Goal: Information Seeking & Learning: Learn about a topic

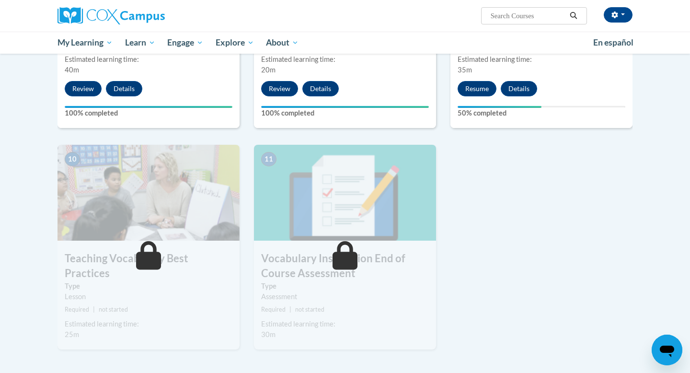
scroll to position [839, 0]
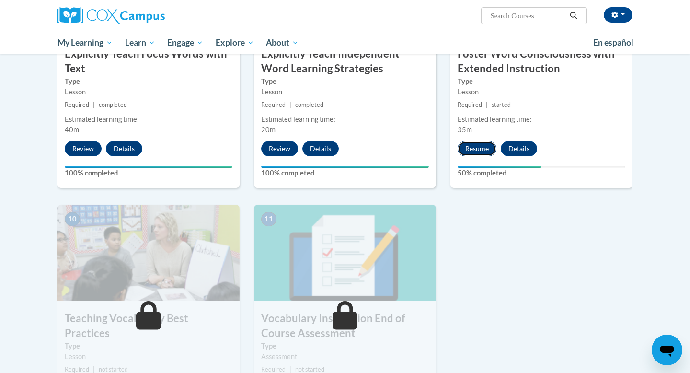
click at [475, 149] on button "Resume" at bounding box center [477, 148] width 39 height 15
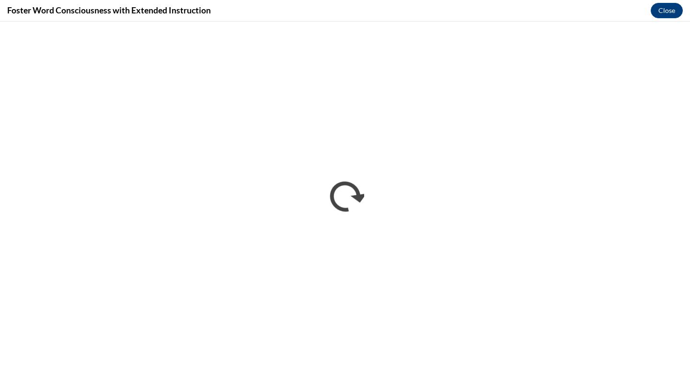
scroll to position [0, 0]
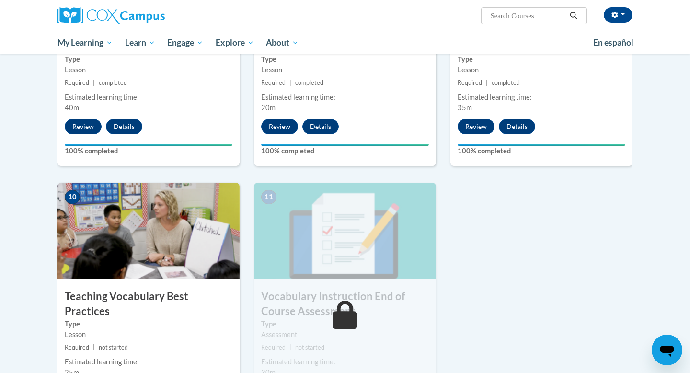
scroll to position [903, 0]
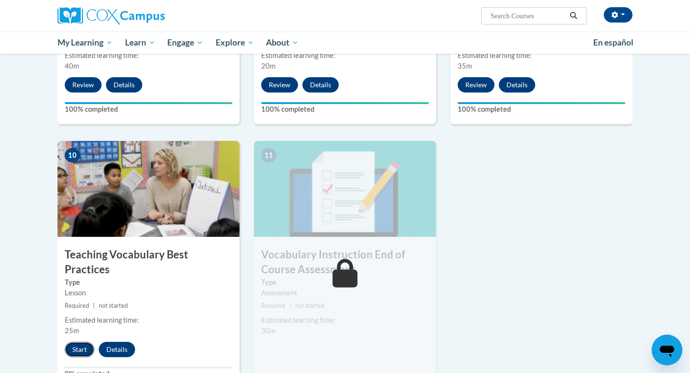
click at [78, 342] on button "Start" at bounding box center [80, 349] width 30 height 15
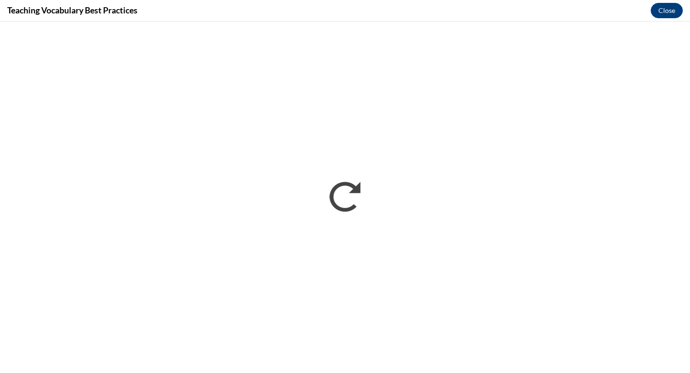
scroll to position [0, 0]
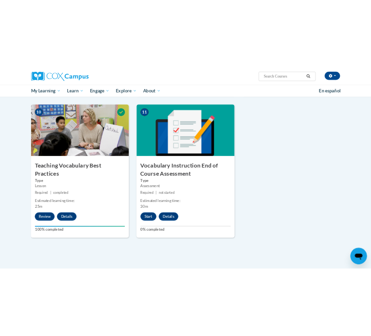
scroll to position [1053, 0]
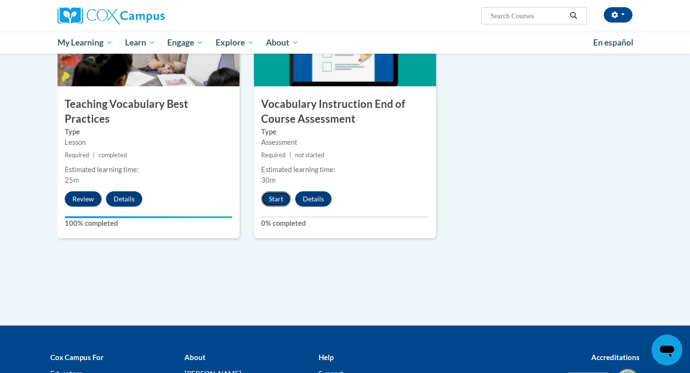
click at [276, 194] on button "Start" at bounding box center [276, 198] width 30 height 15
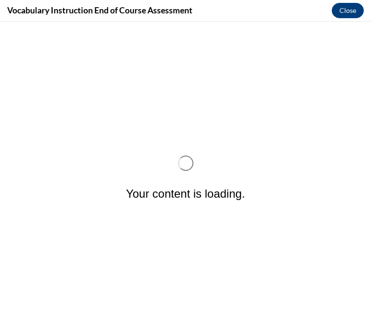
scroll to position [0, 0]
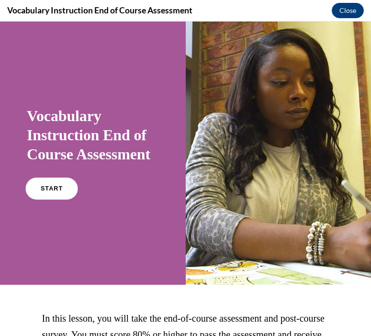
click at [50, 193] on span "START" at bounding box center [52, 188] width 22 height 7
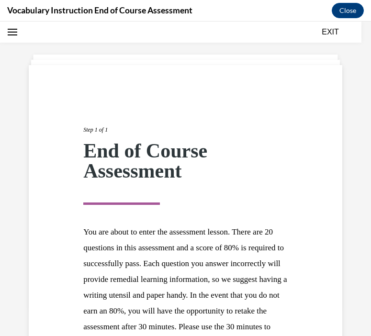
scroll to position [155, 0]
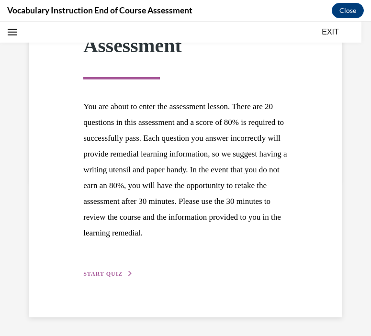
click at [108, 273] on span "START QUIZ" at bounding box center [102, 274] width 39 height 7
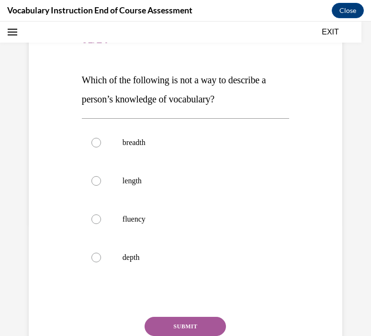
scroll to position [115, 0]
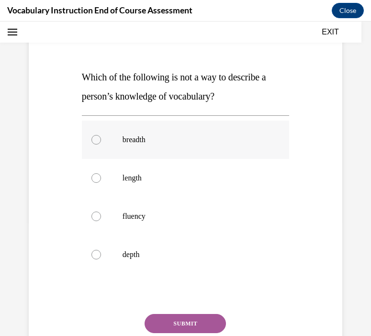
click at [144, 142] on p "breadth" at bounding box center [194, 140] width 143 height 10
click at [101, 142] on input "breadth" at bounding box center [97, 140] width 10 height 10
radio input "true"
click at [128, 178] on p "length" at bounding box center [194, 178] width 143 height 10
click at [101, 178] on input "length" at bounding box center [97, 178] width 10 height 10
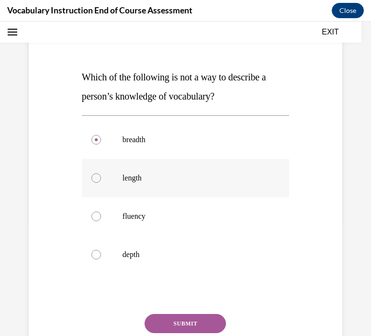
radio input "true"
click at [185, 323] on button "SUBMIT" at bounding box center [185, 323] width 81 height 19
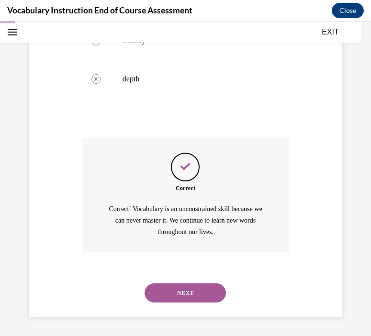
click at [179, 292] on button "NEXT" at bounding box center [185, 293] width 81 height 19
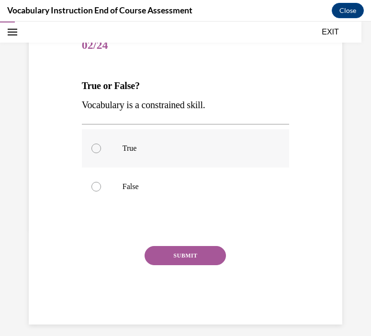
click at [174, 154] on label "True" at bounding box center [185, 148] width 207 height 38
click at [101, 153] on input "True" at bounding box center [97, 149] width 10 height 10
radio input "true"
click at [122, 188] on label "False" at bounding box center [185, 187] width 207 height 38
click at [101, 188] on input "False" at bounding box center [97, 187] width 10 height 10
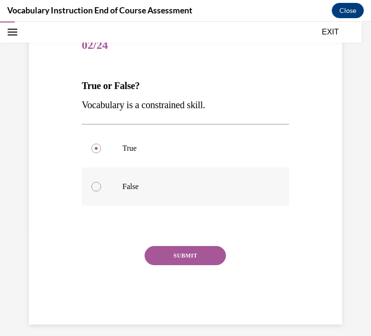
radio input "true"
click at [206, 253] on button "SUBMIT" at bounding box center [185, 255] width 81 height 19
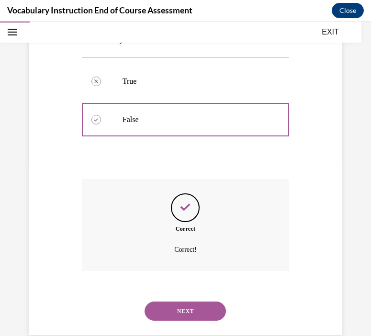
scroll to position [192, 0]
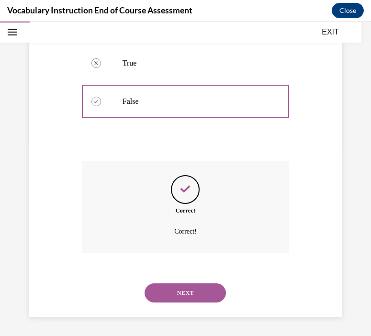
click at [196, 287] on button "NEXT" at bounding box center [185, 293] width 81 height 19
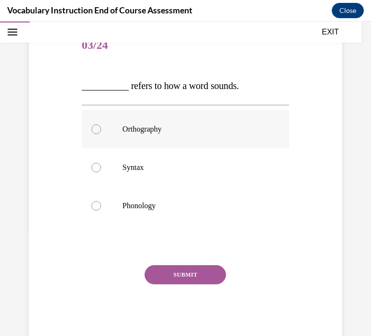
click at [145, 138] on label "Orthography" at bounding box center [185, 129] width 207 height 38
click at [101, 134] on input "Orthography" at bounding box center [97, 130] width 10 height 10
radio input "true"
click at [96, 200] on label "Phonology" at bounding box center [185, 206] width 207 height 38
click at [96, 201] on input "Phonology" at bounding box center [97, 206] width 10 height 10
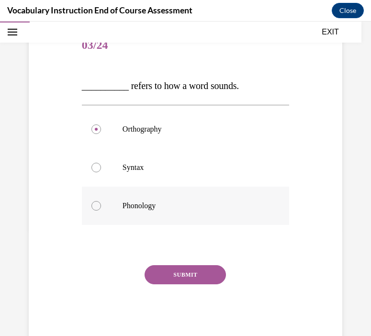
radio input "true"
click at [186, 287] on div "SUBMIT" at bounding box center [185, 289] width 207 height 48
click at [188, 282] on button "SUBMIT" at bounding box center [185, 274] width 81 height 19
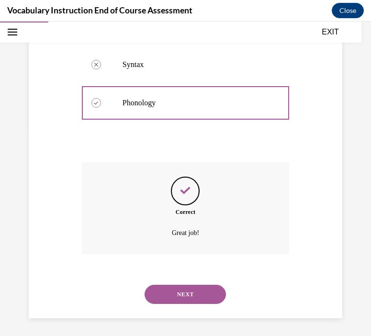
scroll to position [211, 0]
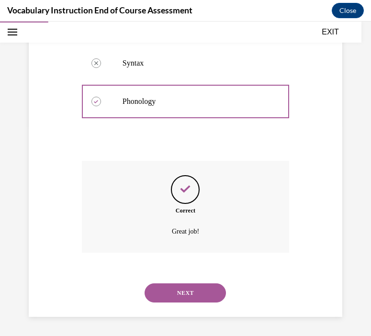
click at [183, 299] on button "NEXT" at bounding box center [185, 293] width 81 height 19
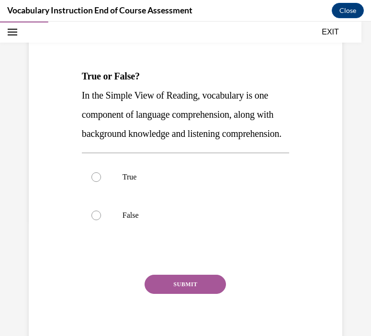
scroll to position [117, 0]
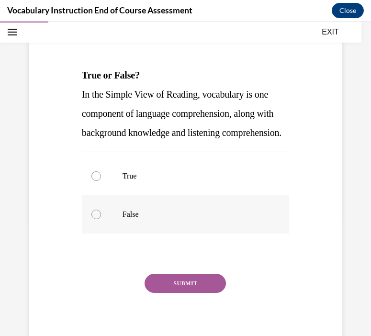
click at [120, 232] on label "False" at bounding box center [185, 214] width 207 height 38
click at [101, 219] on input "False" at bounding box center [97, 215] width 10 height 10
radio input "true"
click at [190, 313] on div "SUBMIT" at bounding box center [185, 298] width 207 height 48
click at [190, 293] on button "SUBMIT" at bounding box center [185, 283] width 81 height 19
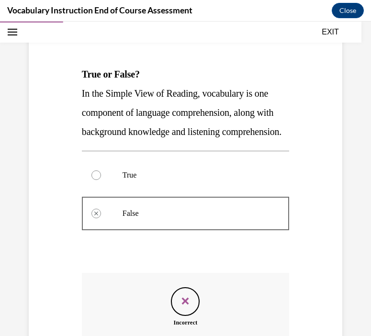
scroll to position [104, 0]
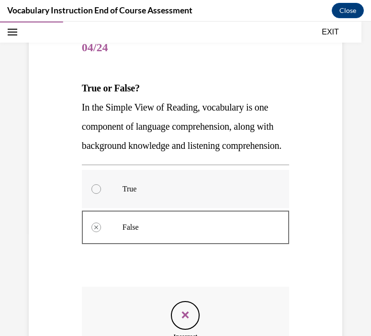
click at [160, 201] on label "True" at bounding box center [185, 189] width 207 height 38
click at [154, 208] on label "True" at bounding box center [185, 189] width 207 height 38
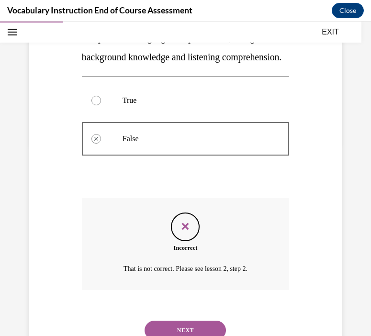
scroll to position [249, 0]
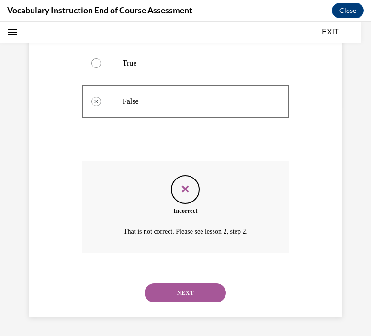
click at [175, 303] on div "NEXT" at bounding box center [185, 293] width 207 height 38
click at [175, 300] on button "NEXT" at bounding box center [185, 293] width 81 height 19
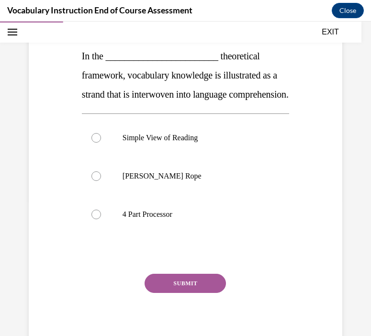
scroll to position [128, 0]
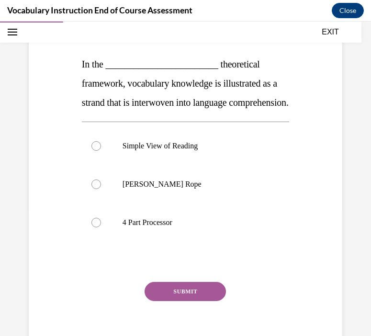
click at [146, 108] on span "In the ________________________ theoretical framework, vocabulary knowledge is …" at bounding box center [185, 83] width 207 height 49
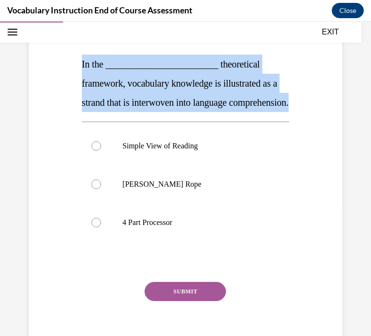
drag, startPoint x: 149, startPoint y: 119, endPoint x: 74, endPoint y: 65, distance: 92.4
click at [74, 65] on div "Question 05/24 In the ________________________ theoretical framework, vocabular…" at bounding box center [185, 169] width 319 height 384
copy span "In the ________________________ theoretical framework, vocabulary knowledge is …"
click at [157, 189] on p "Scarborough's Rope" at bounding box center [194, 185] width 143 height 10
click at [101, 189] on input "Scarborough's Rope" at bounding box center [97, 185] width 10 height 10
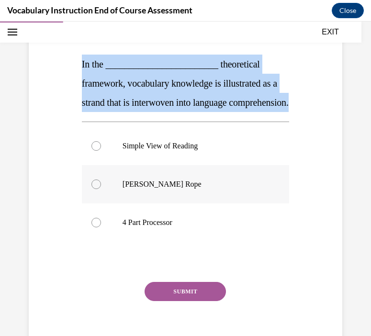
radio input "true"
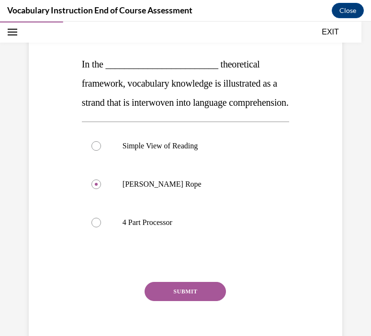
click at [171, 301] on button "SUBMIT" at bounding box center [185, 291] width 81 height 19
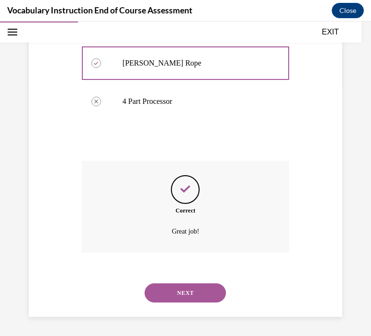
scroll to position [268, 0]
click at [178, 287] on button "NEXT" at bounding box center [185, 293] width 81 height 19
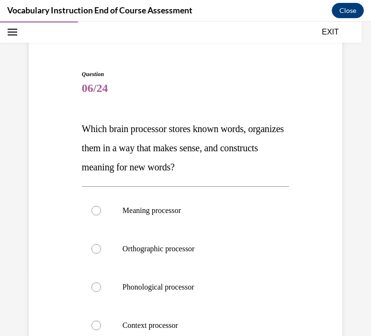
scroll to position [64, 0]
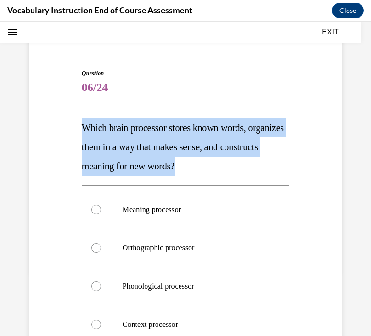
drag, startPoint x: 232, startPoint y: 168, endPoint x: 75, endPoint y: 130, distance: 161.6
click at [75, 130] on div "Question 06/24 Which brain processor stores known words, organizes them in a wa…" at bounding box center [185, 251] width 319 height 423
copy span "Which brain processor stores known words, organizes them in a way that makes se…"
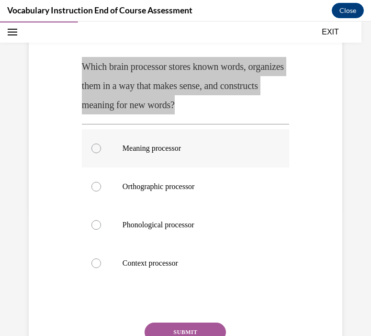
scroll to position [126, 0]
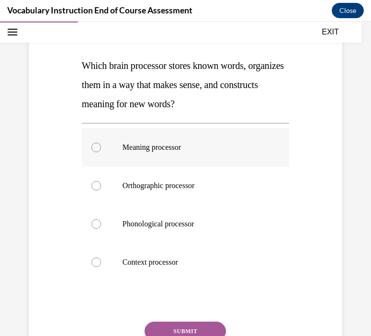
click at [157, 149] on p "Meaning processor" at bounding box center [194, 148] width 143 height 10
click at [101, 149] on input "Meaning processor" at bounding box center [97, 148] width 10 height 10
radio input "true"
click at [165, 323] on button "SUBMIT" at bounding box center [185, 331] width 81 height 19
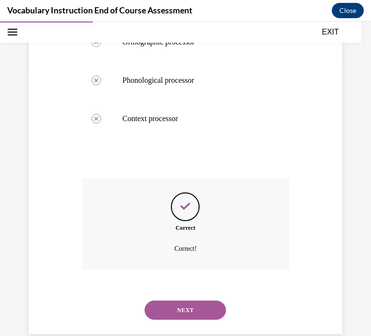
scroll to position [287, 0]
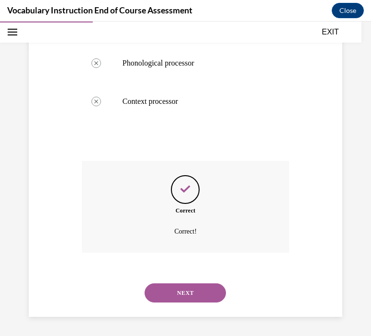
click at [180, 296] on button "NEXT" at bounding box center [185, 293] width 81 height 19
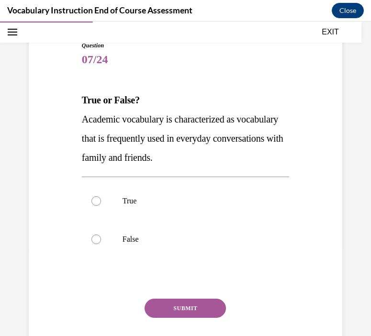
scroll to position [90, 0]
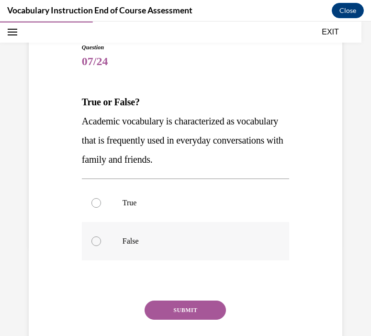
click at [140, 241] on p "False" at bounding box center [194, 242] width 143 height 10
click at [101, 241] on input "False" at bounding box center [97, 242] width 10 height 10
radio input "true"
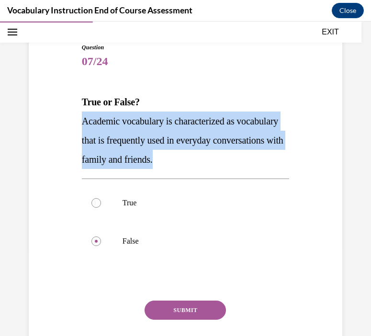
drag, startPoint x: 245, startPoint y: 161, endPoint x: 80, endPoint y: 120, distance: 169.9
click at [80, 120] on div "Question 07/24 True or False? Academic vocabulary is characterized as vocabular…" at bounding box center [186, 204] width 212 height 351
copy span "Academic vocabulary is characterized as vocabulary that is frequently used in e…"
click at [158, 309] on button "SUBMIT" at bounding box center [185, 310] width 81 height 19
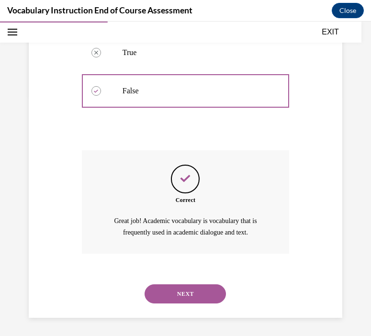
scroll to position [241, 0]
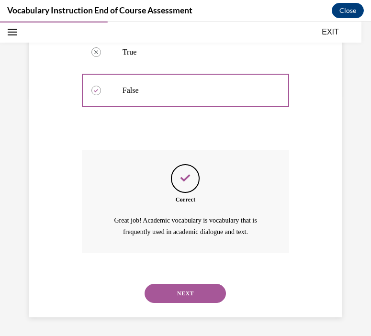
click at [177, 293] on button "NEXT" at bounding box center [185, 293] width 81 height 19
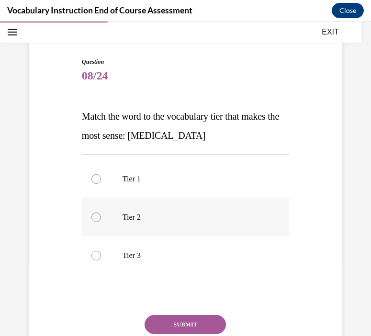
scroll to position [77, 0]
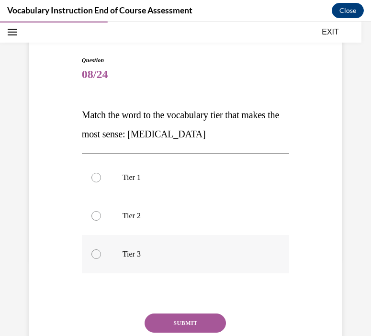
click at [153, 253] on p "Tier 3" at bounding box center [194, 255] width 143 height 10
click at [101, 253] on input "Tier 3" at bounding box center [97, 255] width 10 height 10
radio input "true"
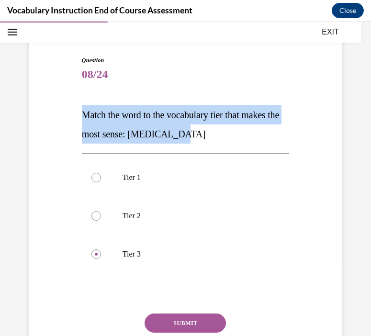
drag, startPoint x: 200, startPoint y: 136, endPoint x: 68, endPoint y: 116, distance: 133.7
click at [68, 116] on div "Question 08/24 Match the word to the vocabulary tier that makes the most sense:…" at bounding box center [185, 209] width 319 height 365
copy span "Match the word to the vocabulary tier that makes the most sense: anaphylaxis"
click at [174, 320] on button "SUBMIT" at bounding box center [185, 323] width 81 height 19
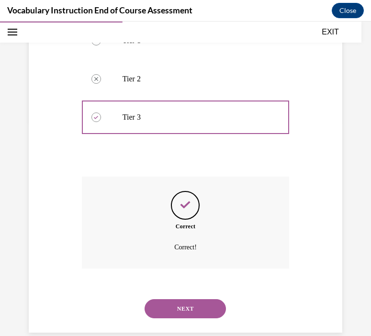
scroll to position [230, 0]
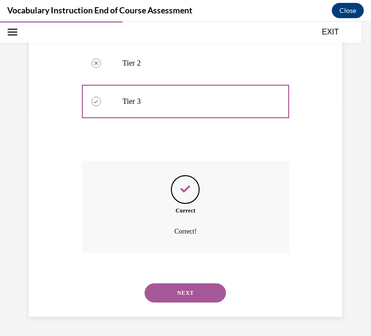
click at [181, 299] on button "NEXT" at bounding box center [185, 293] width 81 height 19
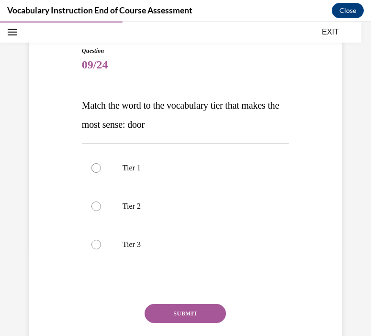
scroll to position [74, 0]
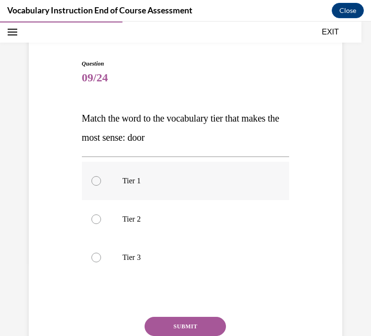
click at [168, 184] on p "Tier 1" at bounding box center [194, 181] width 143 height 10
click at [101, 184] on input "Tier 1" at bounding box center [97, 181] width 10 height 10
radio input "true"
click at [177, 322] on button "SUBMIT" at bounding box center [185, 326] width 81 height 19
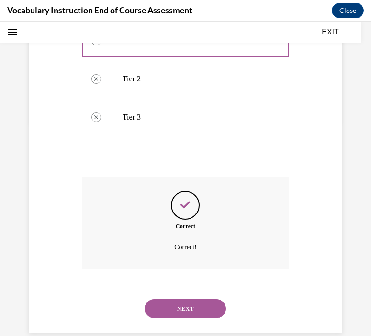
scroll to position [230, 0]
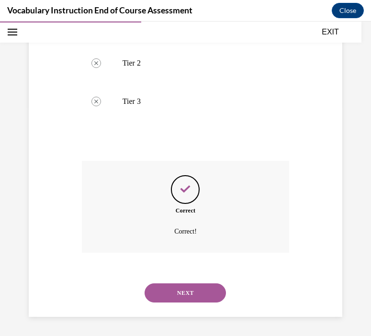
click at [180, 301] on button "NEXT" at bounding box center [185, 293] width 81 height 19
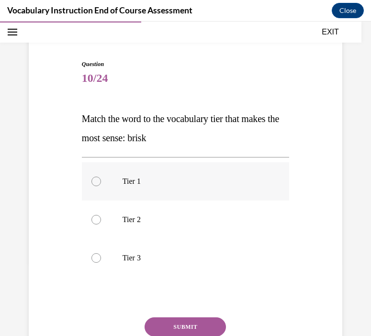
scroll to position [76, 0]
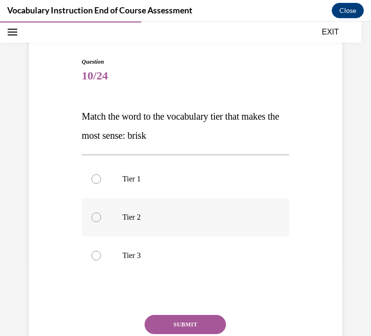
click at [173, 227] on label "Tier 2" at bounding box center [185, 217] width 207 height 38
click at [101, 222] on input "Tier 2" at bounding box center [97, 218] width 10 height 10
radio input "true"
click at [166, 322] on button "SUBMIT" at bounding box center [185, 324] width 81 height 19
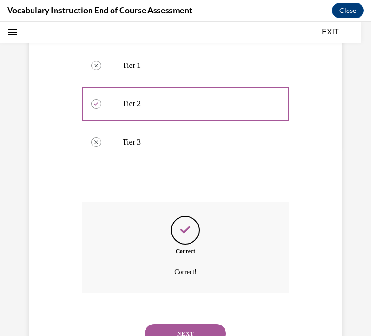
scroll to position [230, 0]
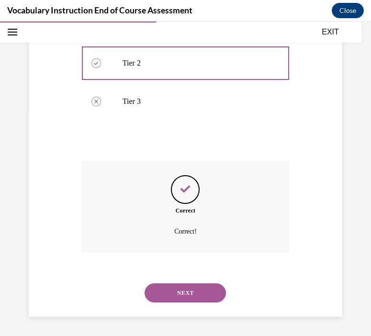
click at [176, 291] on button "NEXT" at bounding box center [185, 293] width 81 height 19
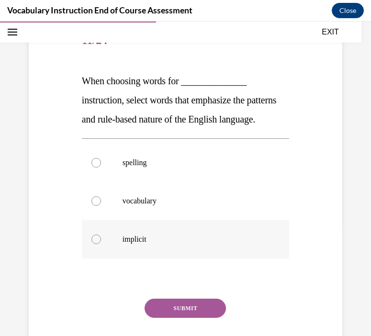
scroll to position [115, 0]
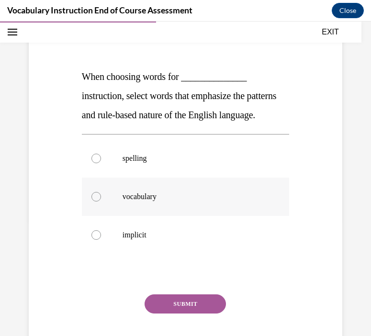
click at [157, 202] on p "vocabulary" at bounding box center [194, 197] width 143 height 10
click at [101, 202] on input "vocabulary" at bounding box center [97, 197] width 10 height 10
radio input "true"
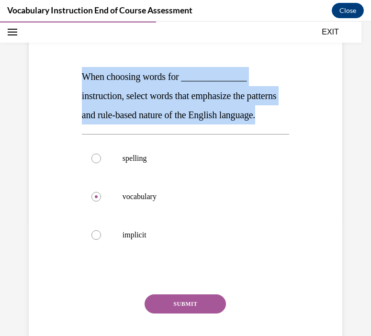
drag, startPoint x: 128, startPoint y: 139, endPoint x: 76, endPoint y: 72, distance: 84.3
click at [76, 72] on div "Question 11/24 When choosing words for ______________ instruction, select words…" at bounding box center [185, 181] width 319 height 384
copy span "When choosing words for ______________ instruction, select words that emphasize…"
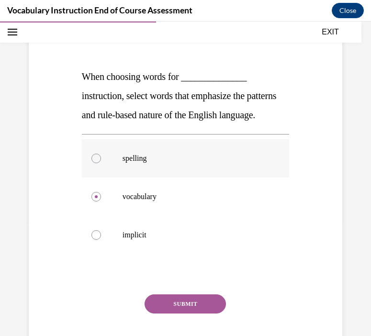
click at [149, 163] on p "spelling" at bounding box center [194, 159] width 143 height 10
click at [101, 163] on input "spelling" at bounding box center [97, 159] width 10 height 10
radio input "true"
click at [192, 314] on button "SUBMIT" at bounding box center [185, 304] width 81 height 19
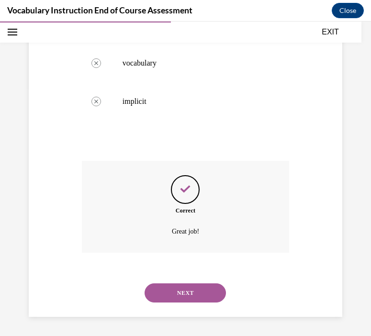
scroll to position [268, 0]
click at [192, 293] on button "NEXT" at bounding box center [185, 293] width 81 height 19
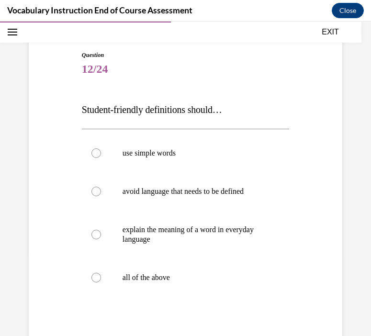
scroll to position [83, 0]
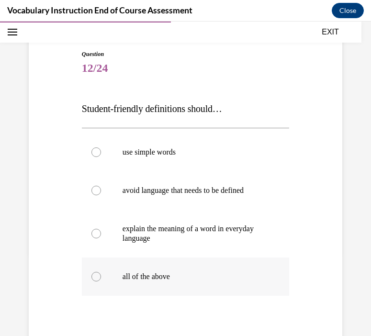
click at [153, 286] on label "all of the above" at bounding box center [185, 277] width 207 height 38
click at [101, 282] on input "all of the above" at bounding box center [97, 277] width 10 height 10
radio input "true"
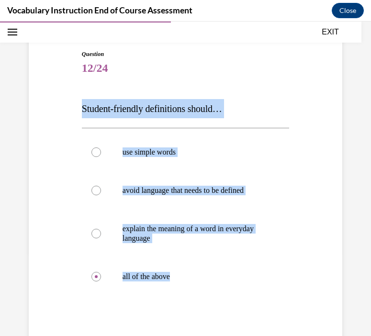
drag, startPoint x: 189, startPoint y: 279, endPoint x: 80, endPoint y: 116, distance: 195.9
click at [80, 116] on div "Question 12/24 Student-friendly definitions should… use simple words avoid lang…" at bounding box center [186, 224] width 212 height 379
copy div "Student-friendly definitions should… use simple words avoid language that needs…"
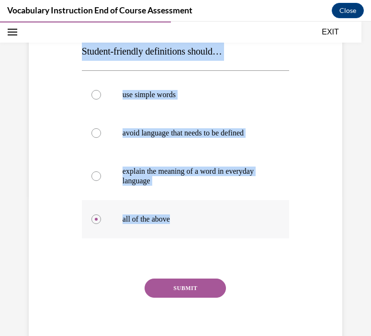
scroll to position [159, 0]
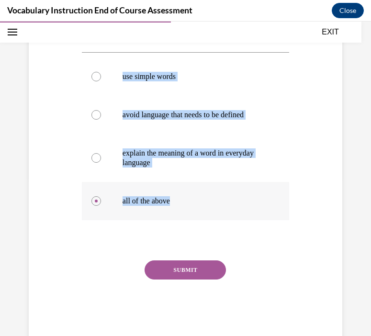
click at [191, 211] on label "all of the above" at bounding box center [185, 201] width 207 height 38
click at [101, 206] on input "all of the above" at bounding box center [97, 201] width 10 height 10
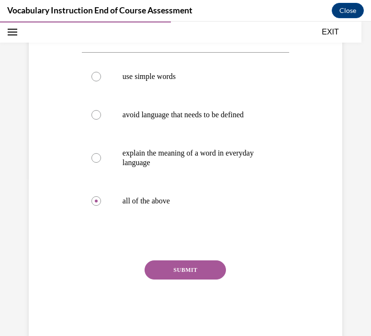
click at [190, 272] on button "SUBMIT" at bounding box center [185, 270] width 81 height 19
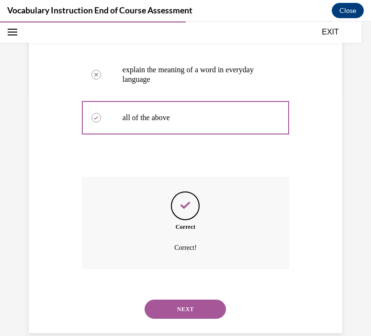
scroll to position [259, 0]
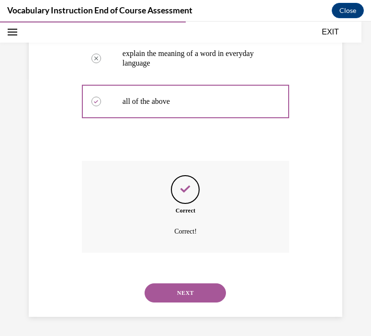
click at [183, 291] on button "NEXT" at bounding box center [185, 293] width 81 height 19
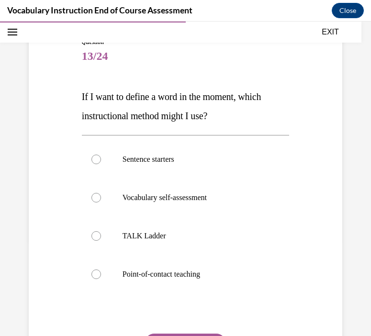
scroll to position [96, 0]
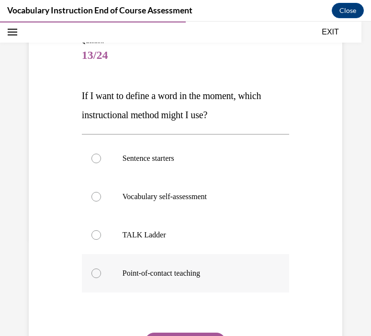
click at [159, 275] on p "Point-of-contact teaching" at bounding box center [194, 274] width 143 height 10
click at [101, 275] on input "Point-of-contact teaching" at bounding box center [97, 274] width 10 height 10
radio input "true"
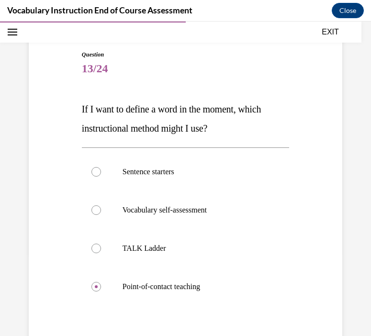
scroll to position [73, 0]
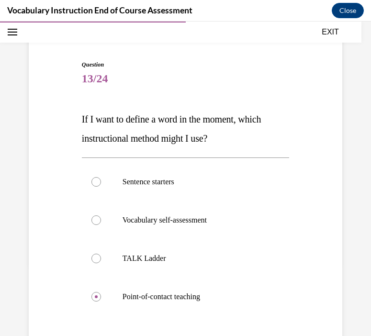
click at [223, 136] on p "If I want to define a word in the moment, which instructional method might I us…" at bounding box center [185, 129] width 207 height 38
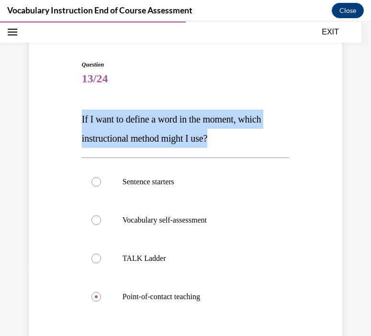
drag, startPoint x: 222, startPoint y: 138, endPoint x: 69, endPoint y: 120, distance: 154.9
click at [69, 120] on div "Question 13/24 If I want to define a word in the moment, which instructional me…" at bounding box center [185, 233] width 319 height 403
copy span "If I want to define a word in the moment, which instructional method might I us…"
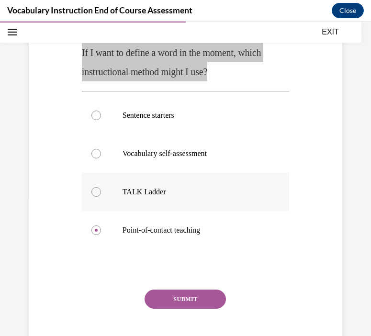
scroll to position [140, 0]
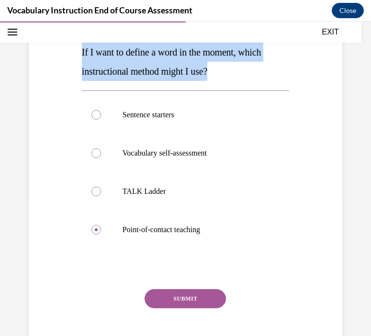
click at [182, 302] on button "SUBMIT" at bounding box center [185, 298] width 81 height 19
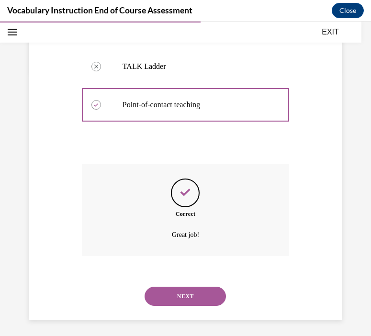
scroll to position [268, 0]
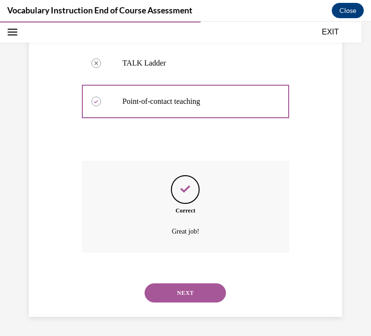
click at [182, 302] on button "NEXT" at bounding box center [185, 293] width 81 height 19
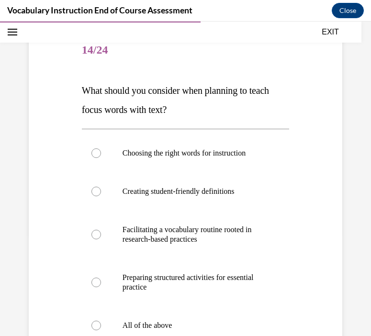
scroll to position [102, 0]
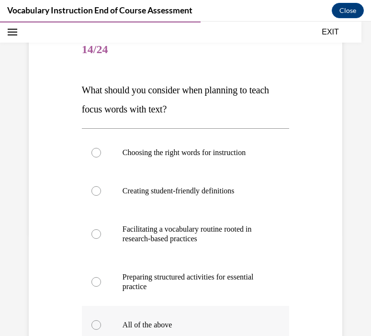
click at [167, 315] on label "All of the above" at bounding box center [185, 325] width 207 height 38
click at [101, 321] on input "All of the above" at bounding box center [97, 326] width 10 height 10
radio input "true"
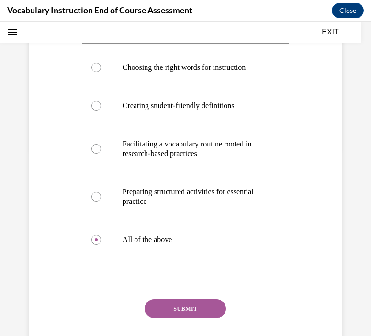
click at [166, 316] on button "SUBMIT" at bounding box center [185, 308] width 81 height 19
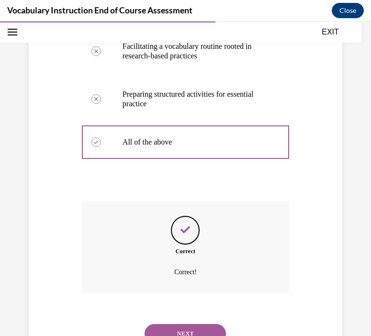
scroll to position [326, 0]
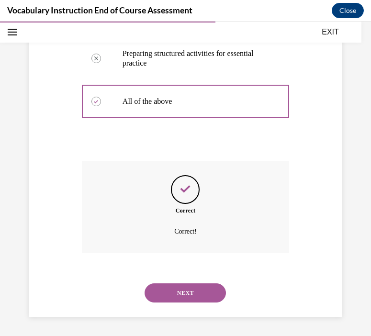
click at [173, 292] on button "NEXT" at bounding box center [185, 293] width 81 height 19
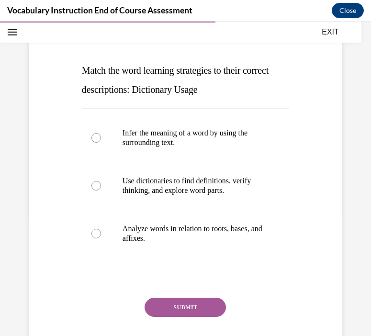
scroll to position [125, 0]
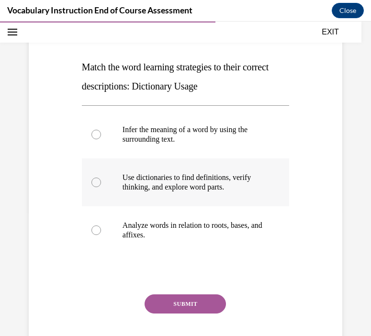
click at [165, 177] on p "Use dictionaries to find definitions, verify thinking, and explore word parts." at bounding box center [194, 182] width 143 height 19
click at [101, 178] on input "Use dictionaries to find definitions, verify thinking, and explore word parts." at bounding box center [97, 183] width 10 height 10
radio input "true"
click at [190, 302] on button "SUBMIT" at bounding box center [185, 304] width 81 height 19
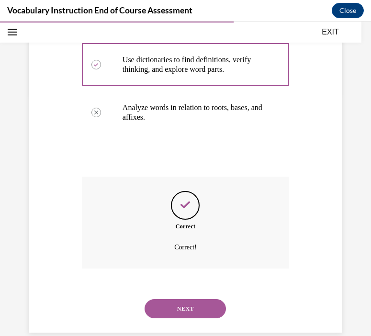
scroll to position [259, 0]
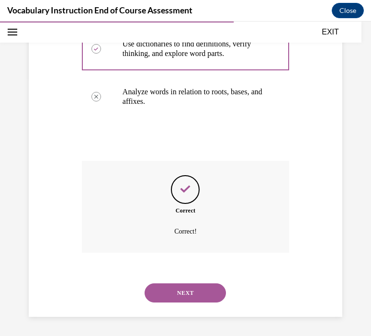
click at [190, 302] on button "NEXT" at bounding box center [185, 293] width 81 height 19
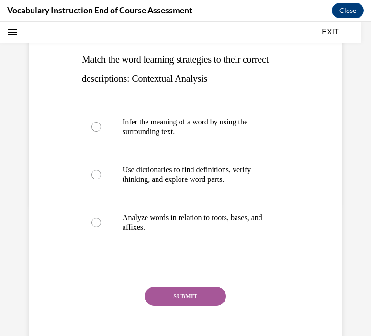
scroll to position [130, 0]
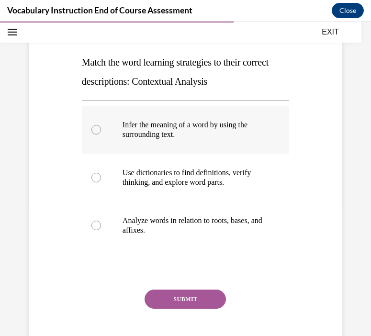
click at [202, 130] on p "Infer the meaning of a word by using the surrounding text." at bounding box center [194, 129] width 143 height 19
click at [101, 130] on input "Infer the meaning of a word by using the surrounding text." at bounding box center [97, 130] width 10 height 10
radio input "true"
click at [176, 309] on button "SUBMIT" at bounding box center [185, 299] width 81 height 19
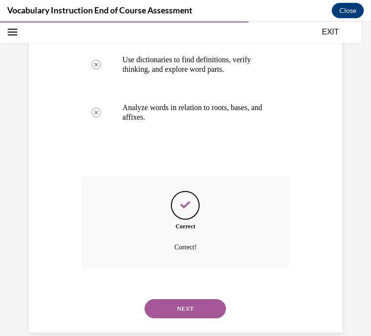
scroll to position [259, 0]
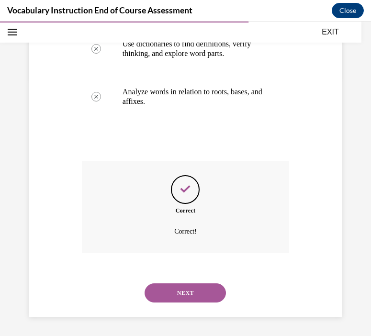
click at [175, 299] on button "NEXT" at bounding box center [185, 293] width 81 height 19
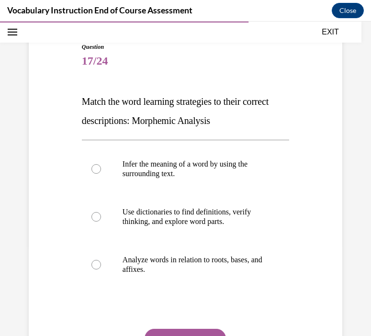
scroll to position [92, 0]
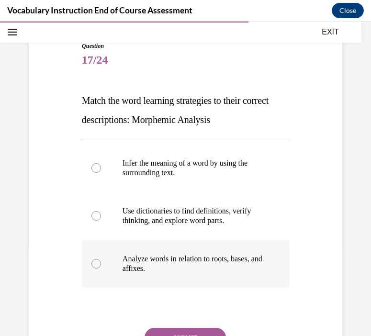
click at [177, 269] on p "Analyze words in relation to roots, bases, and affixes." at bounding box center [194, 263] width 143 height 19
click at [101, 269] on input "Analyze words in relation to roots, bases, and affixes." at bounding box center [97, 264] width 10 height 10
radio input "true"
click at [174, 328] on div "Question 17/24 Match the word learning strategies to their correct descriptions…" at bounding box center [185, 224] width 207 height 365
click at [175, 332] on button "SUBMIT" at bounding box center [185, 337] width 81 height 19
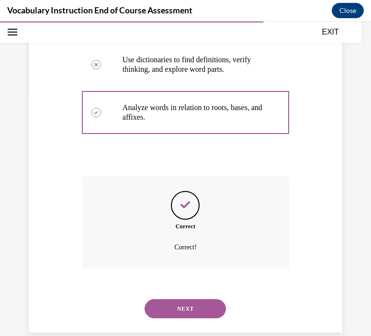
scroll to position [259, 0]
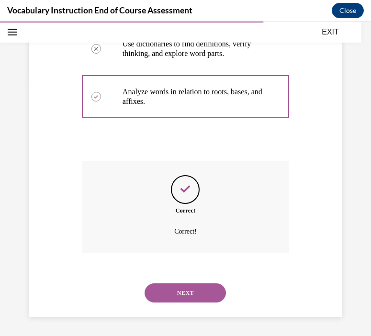
click at [176, 303] on div "NEXT" at bounding box center [185, 293] width 207 height 38
click at [176, 294] on button "NEXT" at bounding box center [185, 293] width 81 height 19
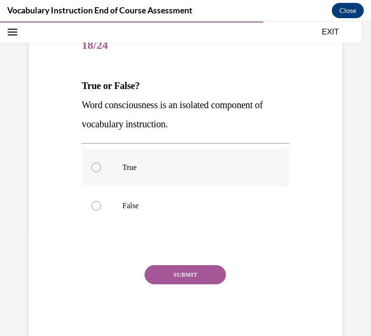
click at [137, 164] on p "True" at bounding box center [194, 168] width 143 height 10
click at [101, 164] on input "True" at bounding box center [97, 168] width 10 height 10
radio input "true"
click at [132, 208] on p "False" at bounding box center [194, 206] width 143 height 10
click at [101, 208] on input "False" at bounding box center [97, 206] width 10 height 10
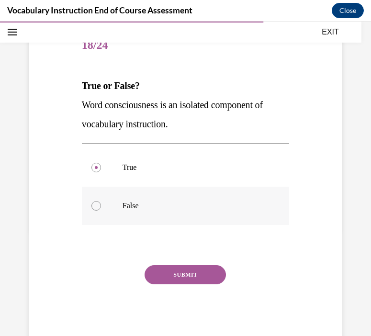
radio input "true"
click at [132, 208] on p "False" at bounding box center [194, 206] width 143 height 10
click at [101, 208] on input "False" at bounding box center [97, 206] width 10 height 10
click at [172, 276] on button "SUBMIT" at bounding box center [185, 274] width 81 height 19
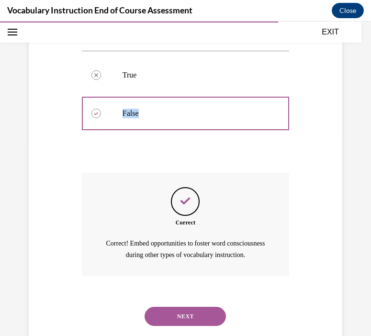
scroll to position [233, 0]
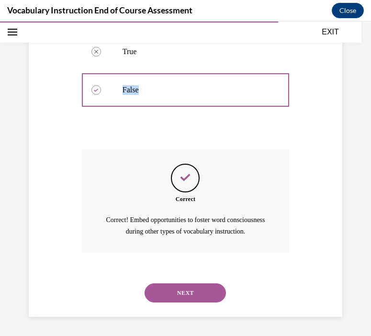
click at [173, 298] on button "NEXT" at bounding box center [185, 293] width 81 height 19
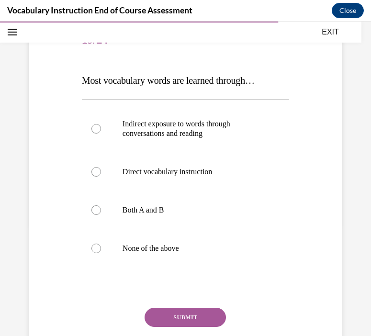
scroll to position [111, 0]
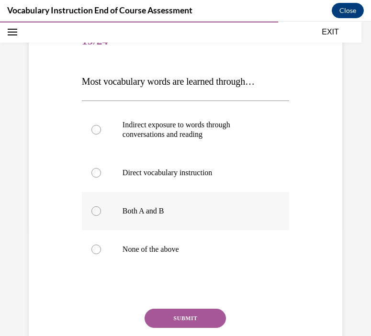
click at [160, 220] on label "Both A and B" at bounding box center [185, 211] width 207 height 38
click at [101, 216] on input "Both A and B" at bounding box center [97, 211] width 10 height 10
radio input "true"
click at [169, 317] on button "SUBMIT" at bounding box center [185, 318] width 81 height 19
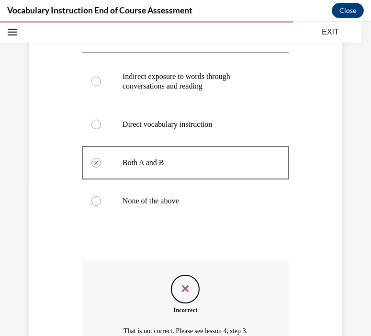
scroll to position [157, 0]
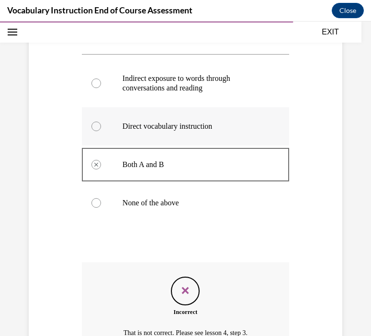
click at [172, 124] on p "Direct vocabulary instruction" at bounding box center [194, 127] width 143 height 10
click at [175, 88] on p "Indirect exposure to words through conversations and reading" at bounding box center [194, 83] width 143 height 19
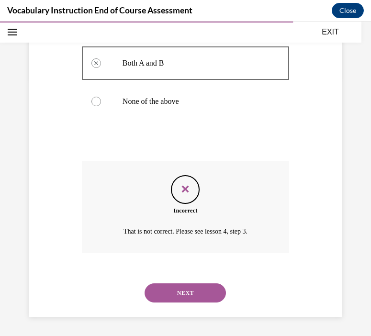
click at [174, 290] on button "NEXT" at bounding box center [185, 293] width 81 height 19
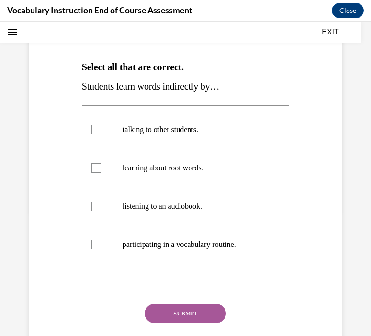
scroll to position [126, 0]
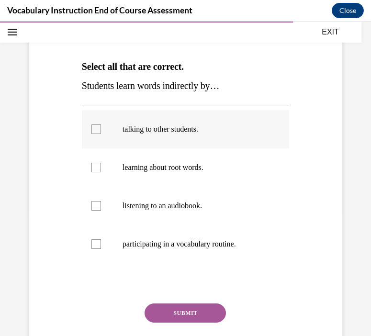
click at [165, 135] on label "talking to other students." at bounding box center [185, 129] width 207 height 38
click at [101, 134] on input "talking to other students." at bounding box center [97, 130] width 10 height 10
checkbox input "true"
click at [163, 169] on p "learning about root words." at bounding box center [194, 168] width 143 height 10
click at [101, 169] on input "learning about root words." at bounding box center [97, 168] width 10 height 10
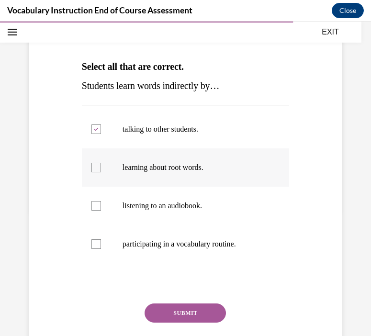
checkbox input "true"
click at [158, 207] on p "listening to an audiobook." at bounding box center [194, 206] width 143 height 10
click at [101, 207] on input "listening to an audiobook." at bounding box center [97, 206] width 10 height 10
checkbox input "true"
click at [156, 243] on p "participating in a vocabulary routine." at bounding box center [194, 245] width 143 height 10
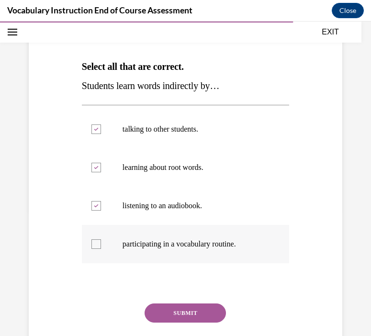
click at [101, 243] on input "participating in a vocabulary routine." at bounding box center [97, 245] width 10 height 10
checkbox input "true"
click at [195, 96] on div "Question 20/24 Select all that are correct. Students learn words indirectly by……" at bounding box center [185, 195] width 207 height 375
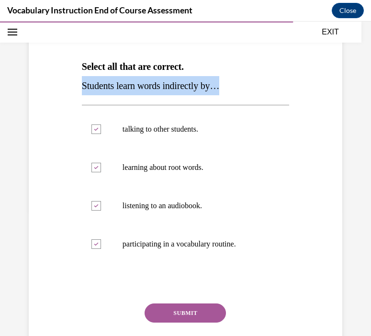
drag, startPoint x: 225, startPoint y: 86, endPoint x: 73, endPoint y: 88, distance: 151.4
click at [73, 88] on div "Question 20/24 Select all that are correct. Students learn words indirectly by……" at bounding box center [185, 180] width 319 height 403
copy span "Students learn words indirectly by…"
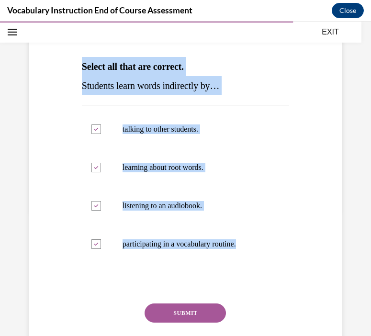
drag, startPoint x: 254, startPoint y: 247, endPoint x: 76, endPoint y: 65, distance: 255.4
click at [76, 65] on div "Question 20/24 Select all that are correct. Students learn words indirectly by……" at bounding box center [185, 180] width 319 height 403
copy div "Select all that are correct. Students learn words indirectly by… talking to oth…"
click at [182, 171] on p "learning about root words." at bounding box center [194, 168] width 143 height 10
click at [101, 171] on input "learning about root words." at bounding box center [97, 168] width 10 height 10
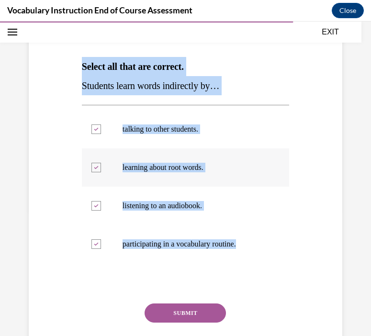
checkbox input "false"
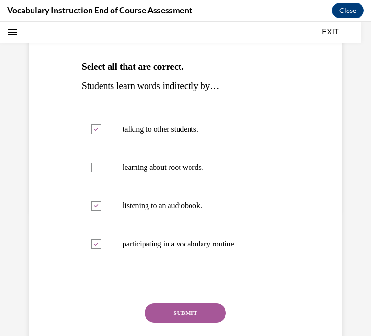
click at [183, 308] on button "SUBMIT" at bounding box center [185, 313] width 81 height 19
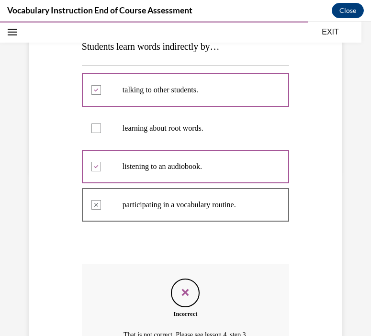
scroll to position [268, 0]
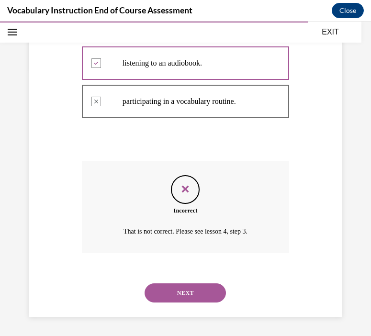
click at [181, 292] on button "NEXT" at bounding box center [185, 293] width 81 height 19
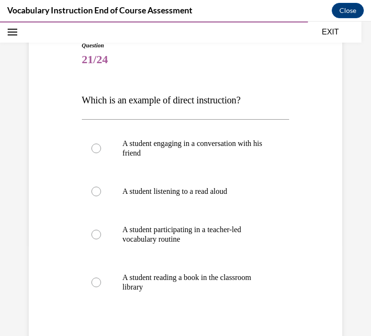
scroll to position [104, 0]
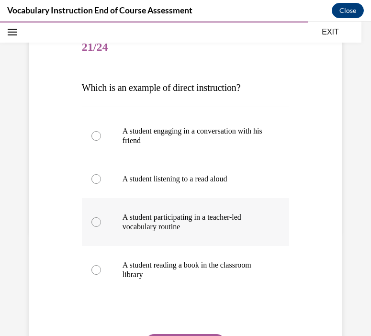
click at [179, 221] on p "A student participating in a teacher-led vocabulary routine" at bounding box center [194, 222] width 143 height 19
click at [101, 221] on input "A student participating in a teacher-led vocabulary routine" at bounding box center [97, 223] width 10 height 10
radio input "true"
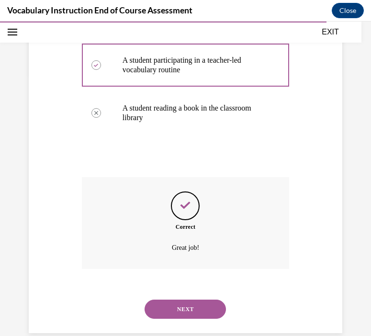
scroll to position [278, 0]
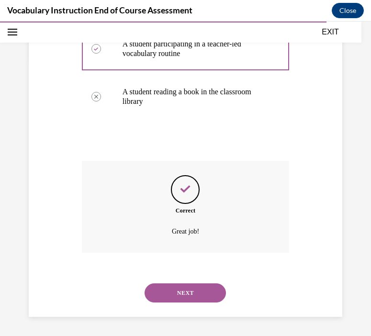
click at [184, 289] on button "NEXT" at bounding box center [185, 293] width 81 height 19
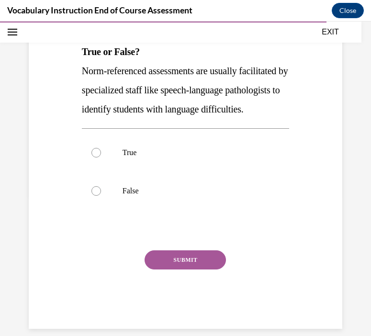
scroll to position [124, 0]
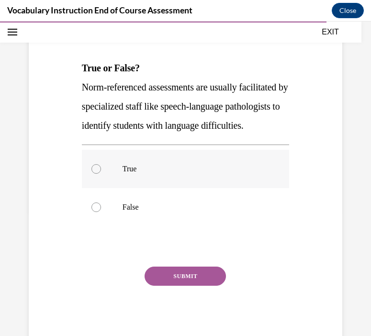
click at [126, 174] on p "True" at bounding box center [194, 169] width 143 height 10
click at [101, 174] on input "True" at bounding box center [97, 169] width 10 height 10
radio input "true"
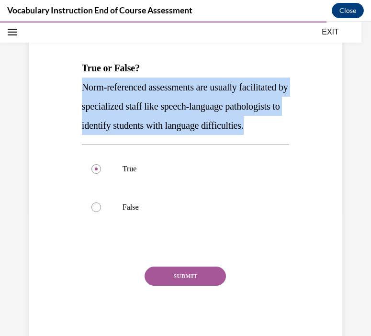
drag, startPoint x: 174, startPoint y: 147, endPoint x: 64, endPoint y: 86, distance: 125.2
click at [64, 86] on div "Question 22/24 True or False? Norm-referenced assessments are usually facilitat…" at bounding box center [185, 162] width 319 height 365
copy span "Norm-referenced assessments are usually facilitated by specialized staff like s…"
click at [187, 286] on button "SUBMIT" at bounding box center [185, 276] width 81 height 19
click at [187, 297] on div "SUBMIT NEXT" at bounding box center [185, 306] width 207 height 79
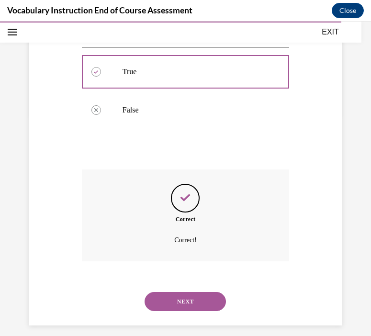
scroll to position [249, 0]
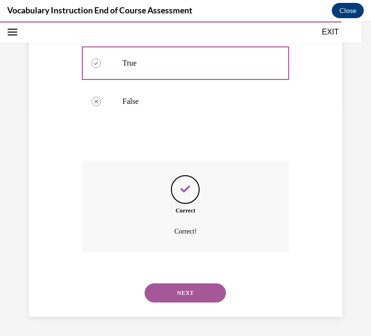
click at [188, 296] on button "NEXT" at bounding box center [185, 293] width 81 height 19
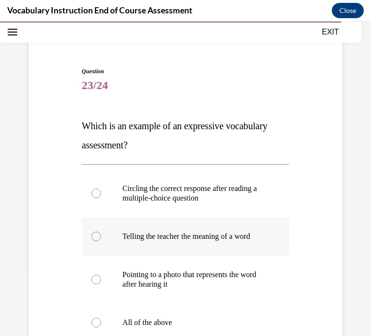
scroll to position [67, 0]
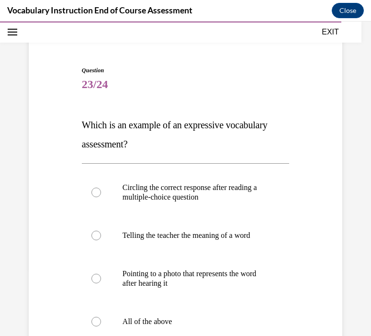
click at [141, 144] on p "Which is an example of an expressive vocabulary assessment?" at bounding box center [185, 134] width 207 height 38
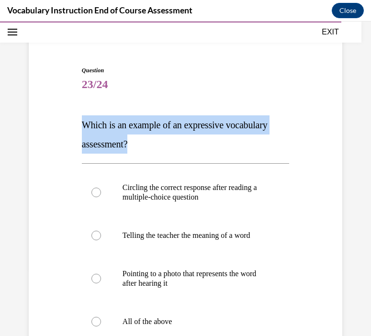
drag, startPoint x: 141, startPoint y: 144, endPoint x: 80, endPoint y: 124, distance: 63.5
click at [80, 124] on div "Question 23/24 Which is an example of an expressive vocabulary assessment? Circ…" at bounding box center [186, 256] width 212 height 408
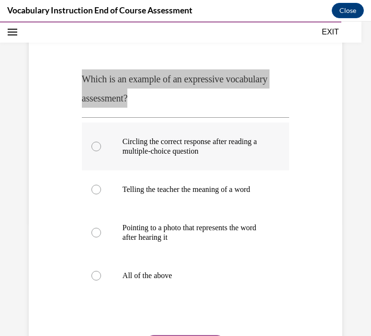
scroll to position [122, 0]
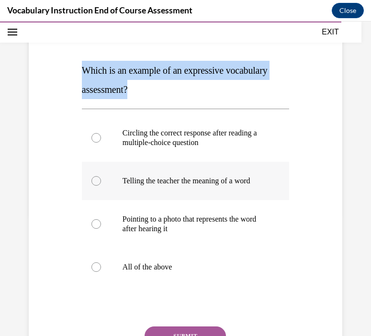
click at [160, 183] on p "Telling the teacher the meaning of a word" at bounding box center [194, 181] width 143 height 10
click at [101, 183] on input "Telling the teacher the meaning of a word" at bounding box center [97, 181] width 10 height 10
radio input "true"
click at [160, 183] on p "Telling the teacher the meaning of a word" at bounding box center [194, 181] width 143 height 10
click at [101, 183] on input "Telling the teacher the meaning of a word" at bounding box center [97, 181] width 10 height 10
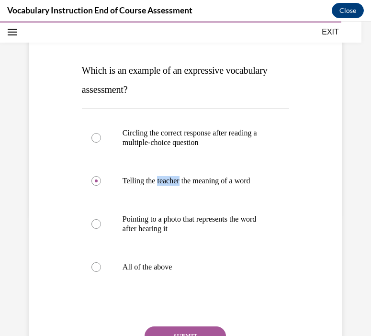
click at [176, 327] on button "SUBMIT" at bounding box center [185, 336] width 81 height 19
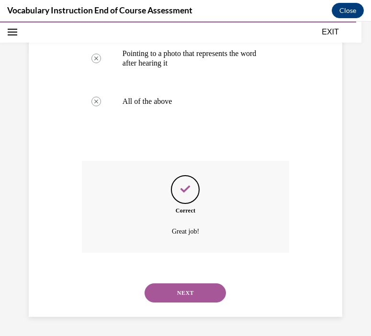
click at [185, 299] on button "NEXT" at bounding box center [185, 293] width 81 height 19
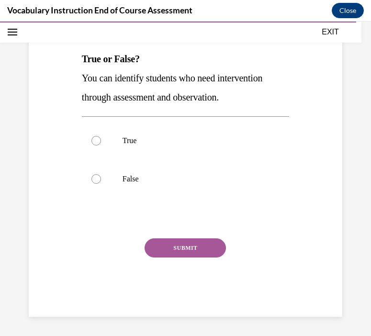
scroll to position [106, 0]
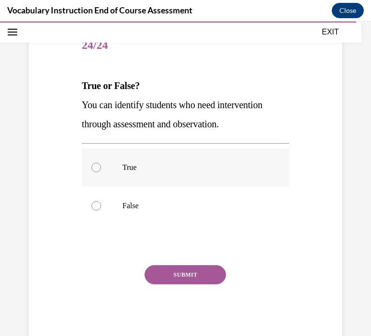
click at [163, 169] on p "True" at bounding box center [194, 168] width 143 height 10
click at [101, 169] on input "True" at bounding box center [97, 168] width 10 height 10
radio input "true"
click at [174, 273] on button "SUBMIT" at bounding box center [185, 274] width 81 height 19
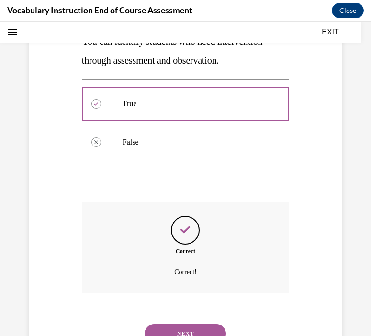
scroll to position [211, 0]
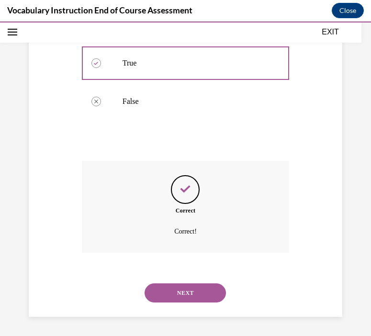
click at [178, 310] on div "NEXT" at bounding box center [185, 293] width 207 height 38
click at [178, 298] on button "NEXT" at bounding box center [185, 293] width 81 height 19
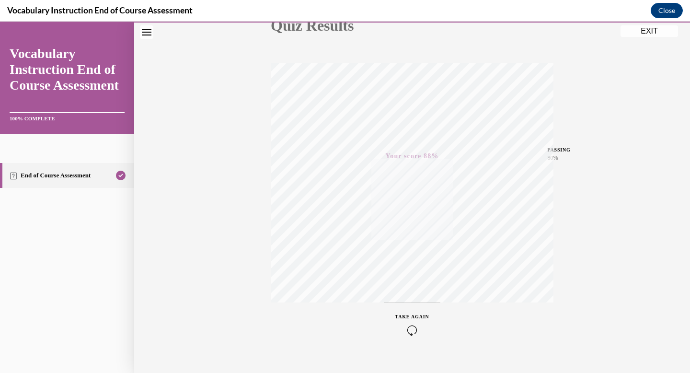
scroll to position [140, 0]
click at [652, 35] on button "EXIT" at bounding box center [648, 30] width 57 height 11
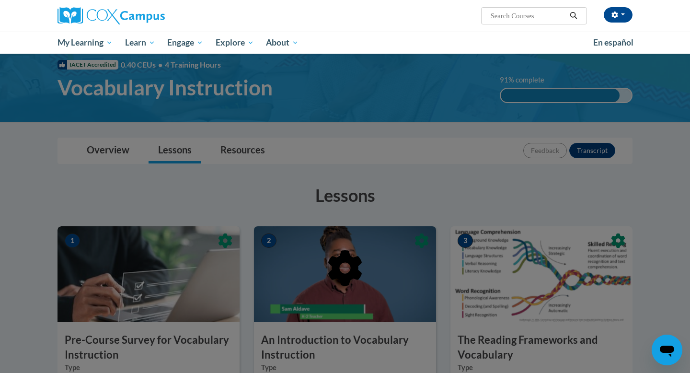
scroll to position [0, 0]
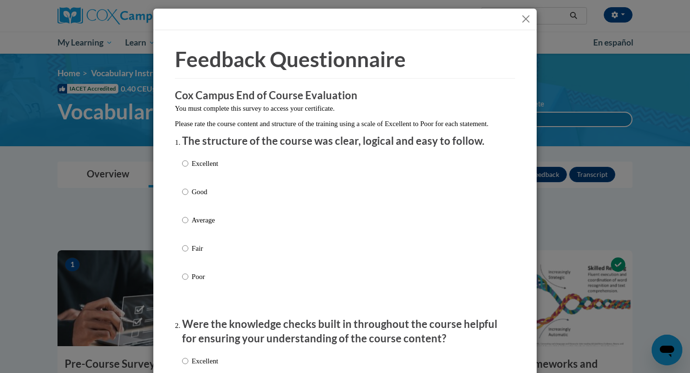
click at [287, 217] on div "Excellent Good Average Fair Poor" at bounding box center [345, 231] width 326 height 156
click at [235, 174] on div "Excellent Good Average Fair Poor" at bounding box center [345, 231] width 326 height 156
click at [183, 169] on input "Excellent" at bounding box center [185, 163] width 6 height 11
radio input "true"
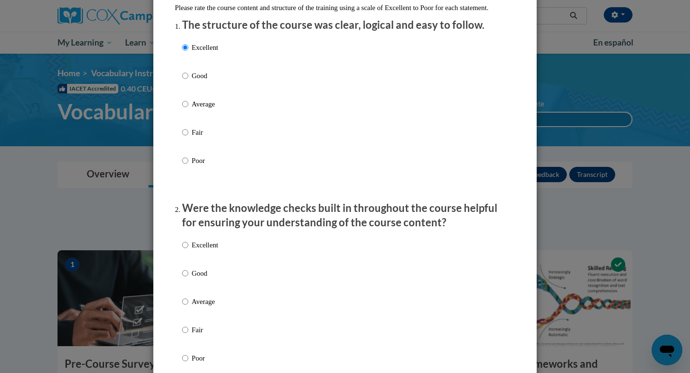
click at [194, 261] on label "Excellent" at bounding box center [200, 253] width 36 height 26
click at [188, 250] on input "Excellent" at bounding box center [185, 245] width 6 height 11
radio input "true"
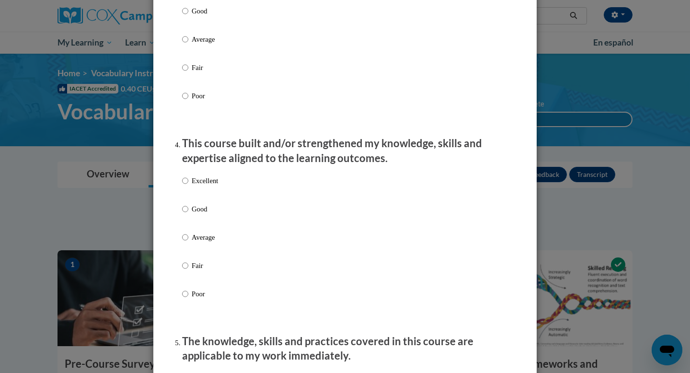
scroll to position [567, 0]
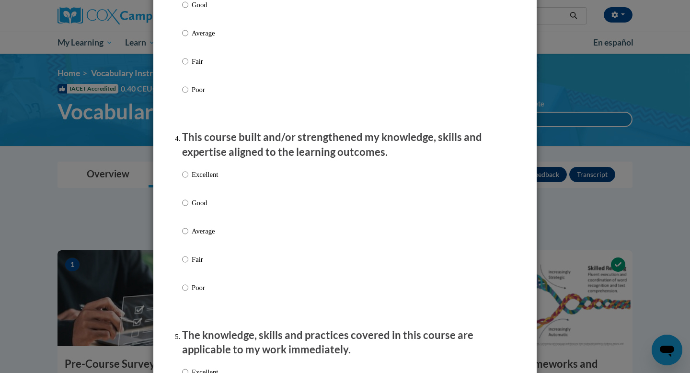
click at [205, 10] on p "Good" at bounding box center [205, 5] width 26 height 11
click at [188, 10] on input "Good" at bounding box center [185, 5] width 6 height 11
radio input "true"
click at [207, 179] on p "Excellent" at bounding box center [205, 174] width 26 height 11
click at [188, 179] on input "Excellent" at bounding box center [185, 174] width 6 height 11
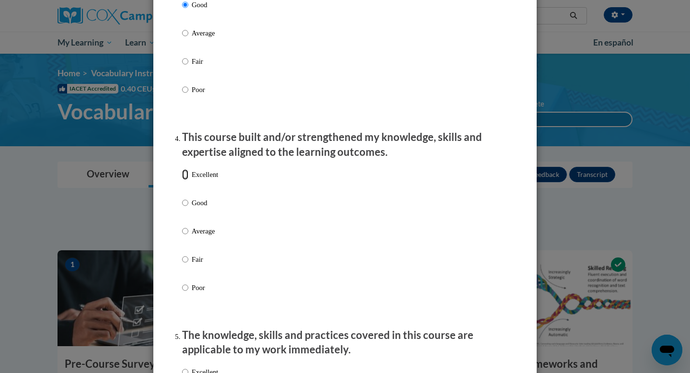
radio input "true"
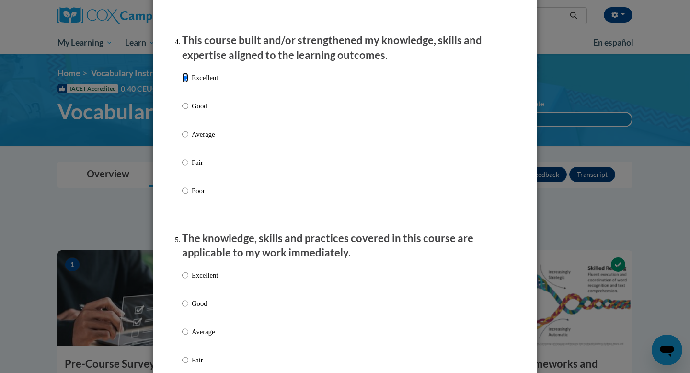
scroll to position [768, 0]
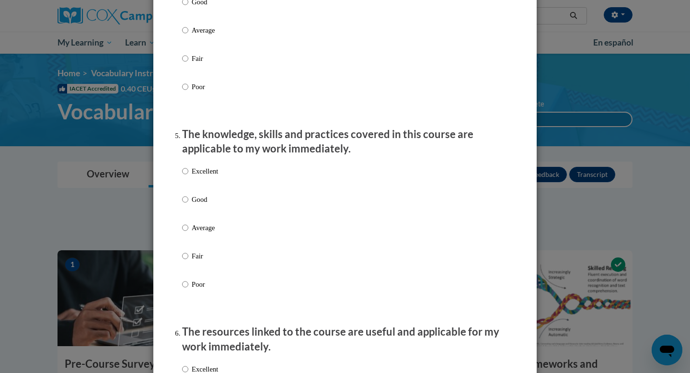
click at [206, 192] on label "Excellent" at bounding box center [200, 179] width 36 height 26
click at [188, 176] on input "Excellent" at bounding box center [185, 171] width 6 height 11
radio input "true"
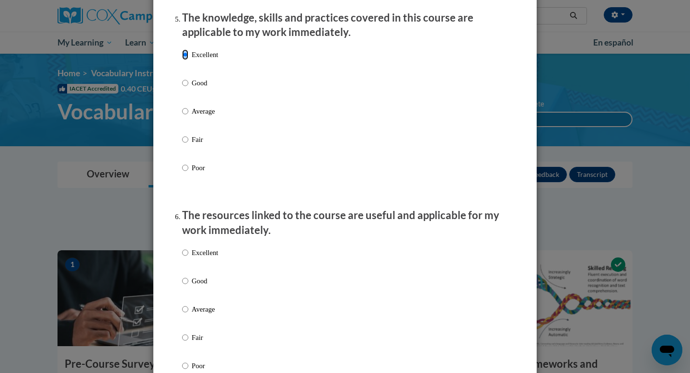
scroll to position [888, 0]
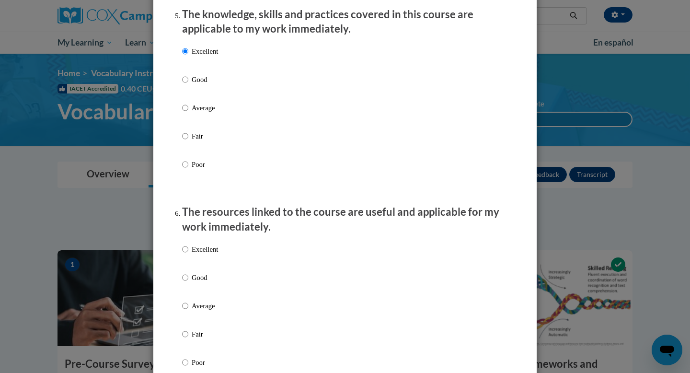
click at [212, 270] on label "Excellent" at bounding box center [200, 257] width 36 height 26
click at [188, 254] on input "Excellent" at bounding box center [185, 249] width 6 height 11
radio input "true"
click at [213, 283] on p "Good" at bounding box center [205, 277] width 26 height 11
click at [188, 283] on input "Good" at bounding box center [185, 277] width 6 height 11
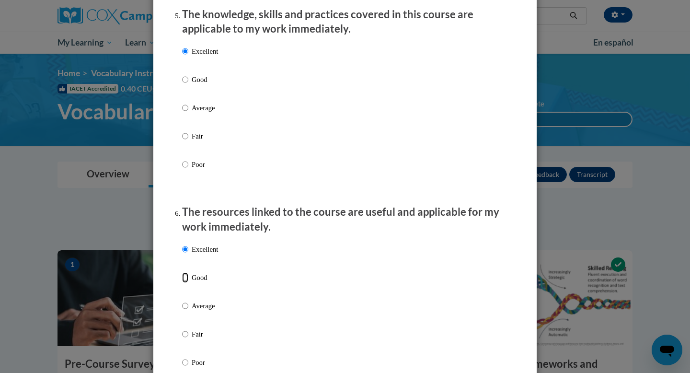
radio input "true"
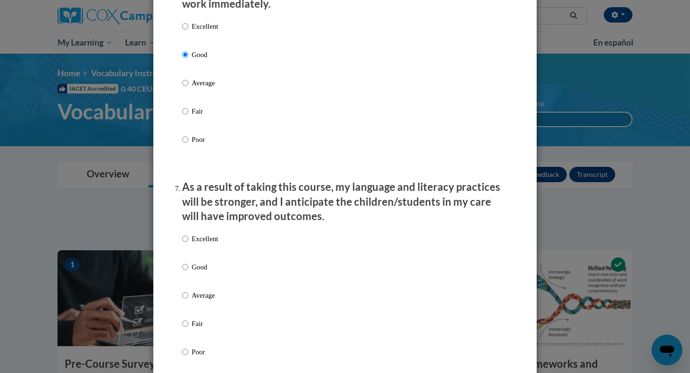
click at [218, 270] on div "Excellent Good Average Fair Poor" at bounding box center [200, 303] width 36 height 149
click at [206, 272] on p "Good" at bounding box center [205, 267] width 26 height 11
click at [188, 272] on input "Good" at bounding box center [185, 267] width 6 height 11
radio input "true"
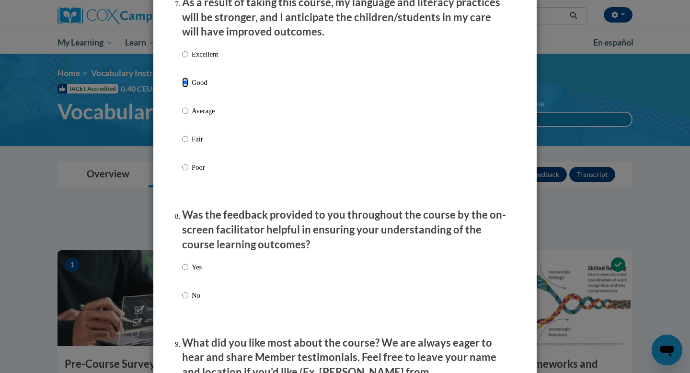
scroll to position [1417, 0]
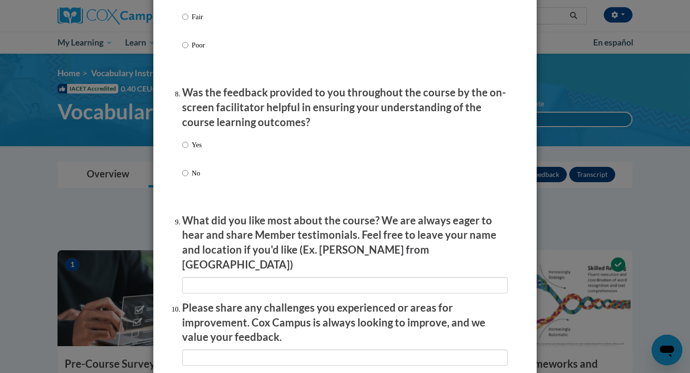
click at [192, 150] on p "Yes" at bounding box center [197, 144] width 10 height 11
click at [188, 150] on input "Yes" at bounding box center [185, 144] width 6 height 11
radio input "true"
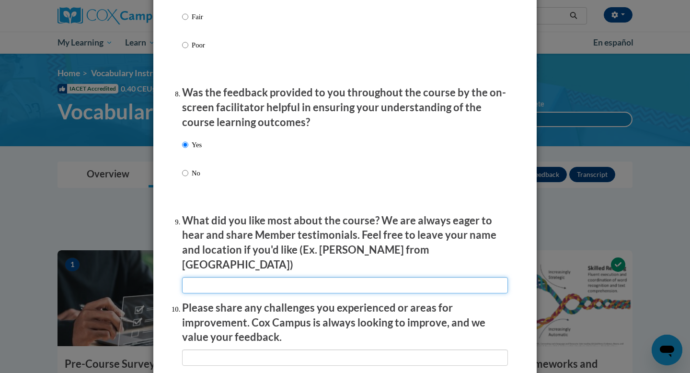
click at [208, 281] on input "textbox" at bounding box center [345, 285] width 326 height 16
type input "I like how it provides many examples"
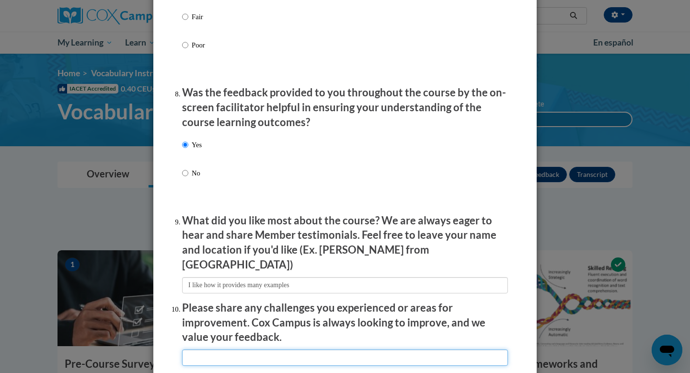
click at [207, 350] on input "textbox" at bounding box center [345, 357] width 326 height 16
